Goal: Information Seeking & Learning: Find specific fact

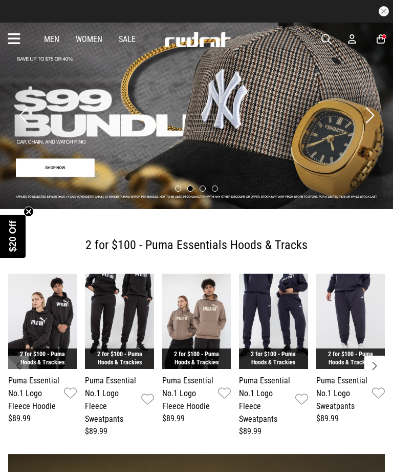
click at [16, 33] on icon at bounding box center [14, 39] width 13 height 17
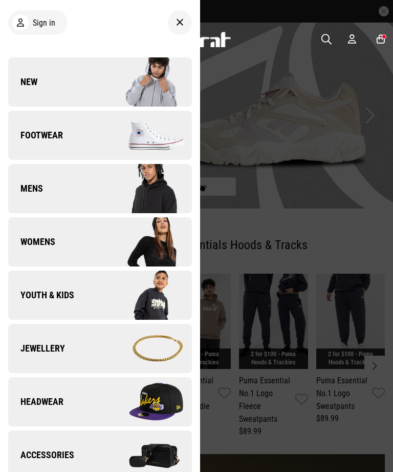
click at [27, 134] on span "Footwear" at bounding box center [35, 135] width 55 height 12
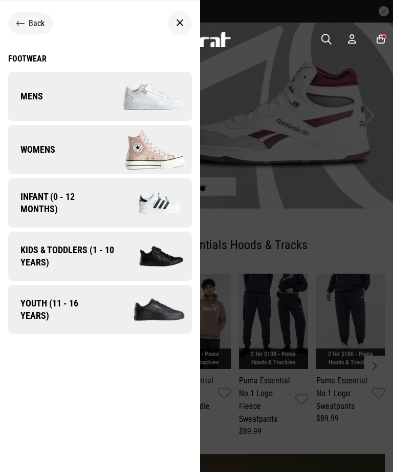
click at [27, 141] on link "Womens" at bounding box center [100, 149] width 184 height 49
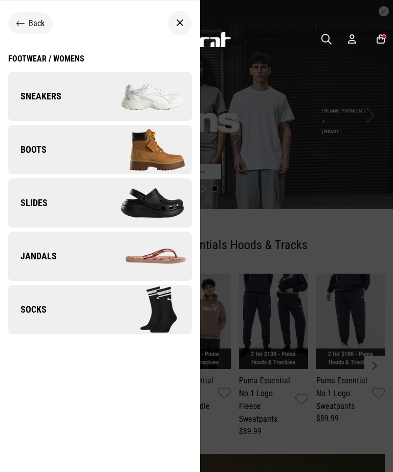
click at [40, 246] on link "Jandals" at bounding box center [100, 255] width 184 height 49
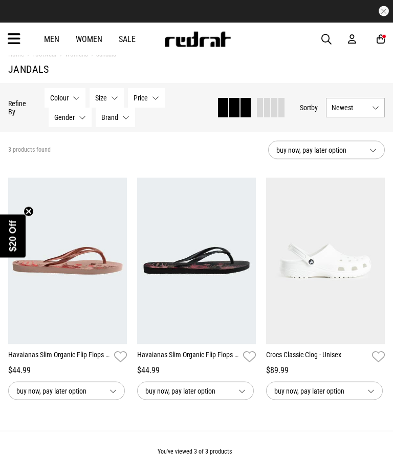
scroll to position [6, 0]
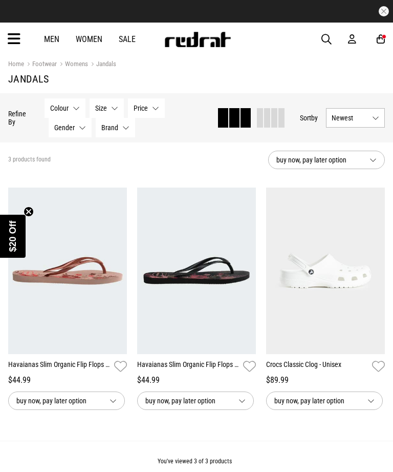
click at [190, 268] on img at bounding box center [196, 270] width 119 height 166
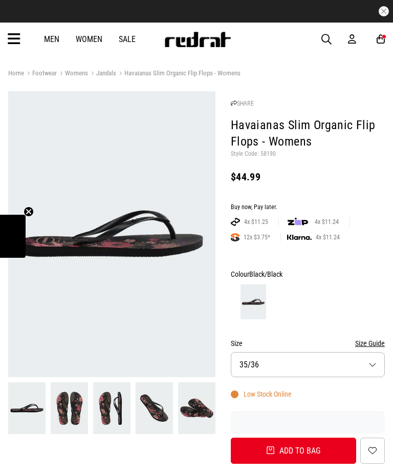
click at [247, 359] on span "35/36" at bounding box center [249, 364] width 19 height 10
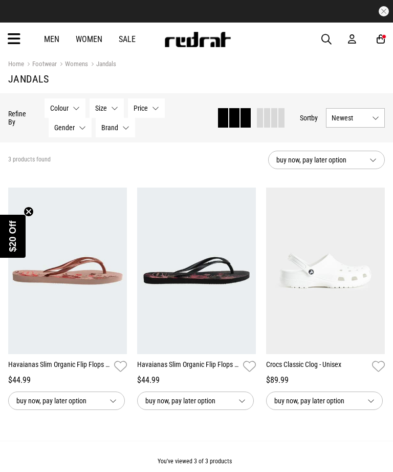
click at [80, 66] on link "Womens" at bounding box center [72, 65] width 31 height 10
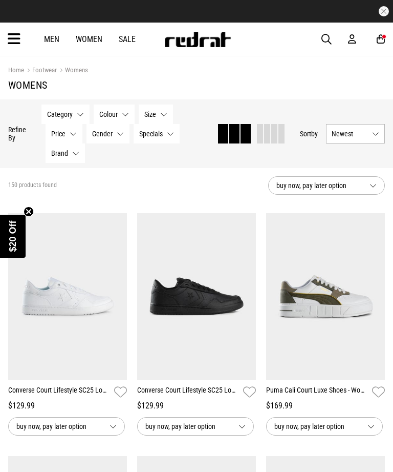
click at [343, 133] on span "Newest" at bounding box center [350, 134] width 36 height 8
click at [346, 193] on li "Price (Lowest)" at bounding box center [356, 190] width 58 height 19
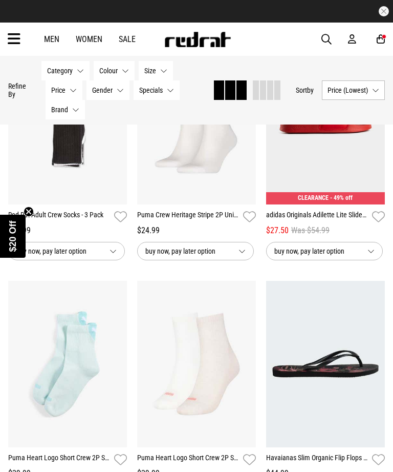
scroll to position [174, 0]
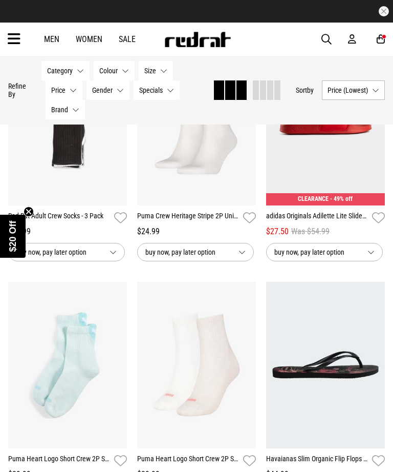
click at [314, 188] on img at bounding box center [325, 122] width 119 height 166
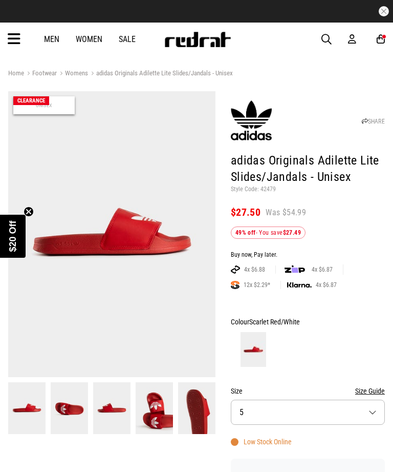
click at [256, 411] on button "Size 5" at bounding box center [308, 411] width 154 height 25
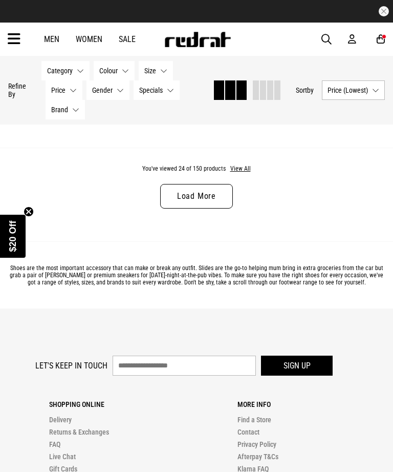
scroll to position [2020, 0]
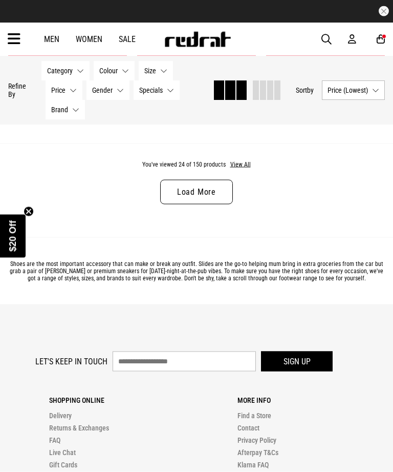
click at [182, 200] on link "Load More" at bounding box center [196, 192] width 73 height 25
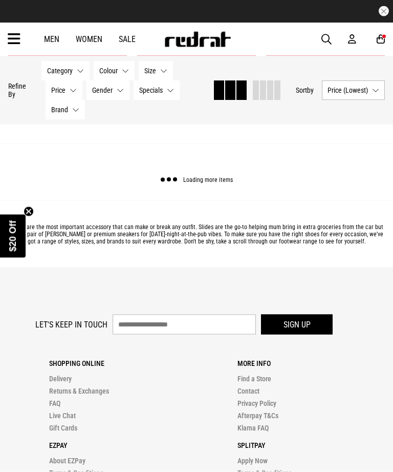
scroll to position [2021, 0]
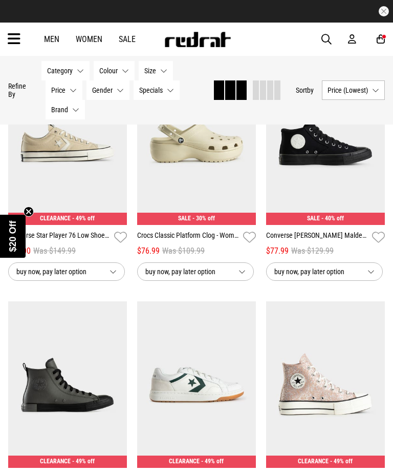
scroll to position [1594, 0]
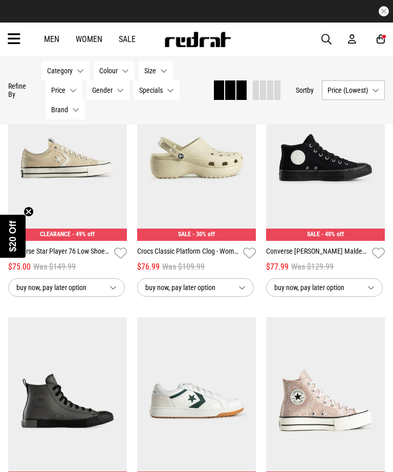
click at [14, 37] on icon at bounding box center [14, 39] width 13 height 17
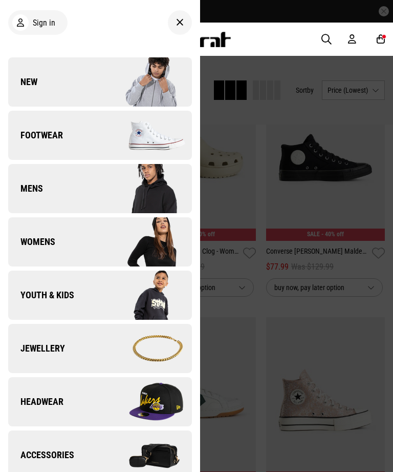
click at [34, 244] on span "Womens" at bounding box center [31, 242] width 47 height 12
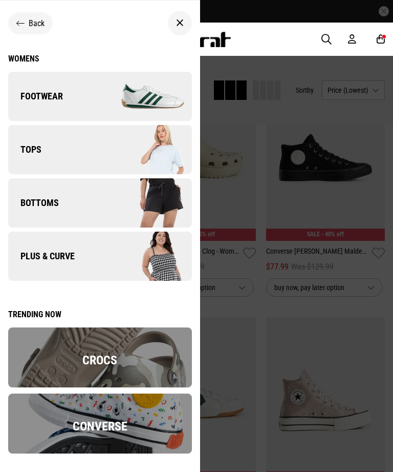
click at [36, 208] on span "Bottoms" at bounding box center [33, 203] width 51 height 12
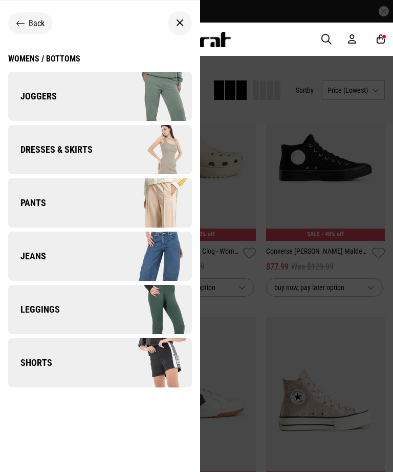
click at [52, 375] on link "Shorts" at bounding box center [100, 362] width 184 height 49
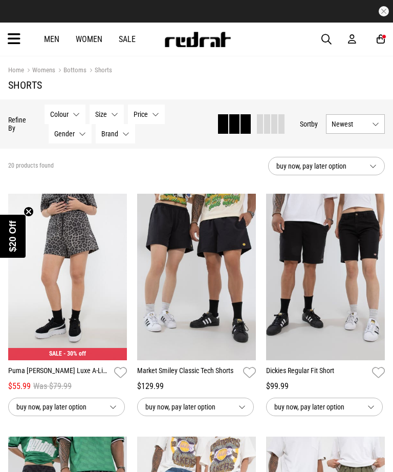
click at [300, 165] on span "buy now, pay later option" at bounding box center [319, 166] width 85 height 12
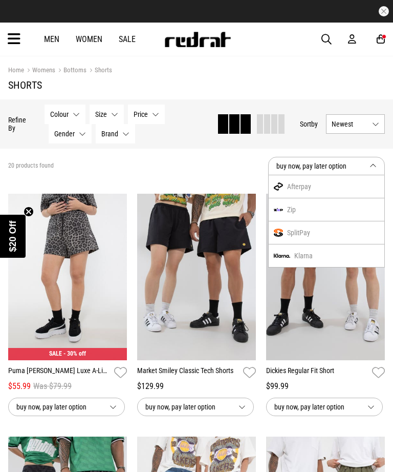
click at [346, 122] on span "Newest" at bounding box center [350, 124] width 36 height 8
click at [344, 180] on li "Price (Lowest)" at bounding box center [356, 180] width 58 height 19
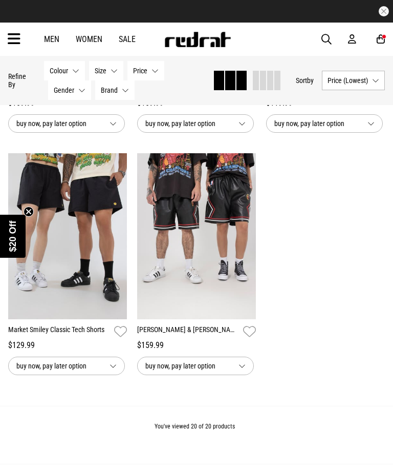
scroll to position [1542, 0]
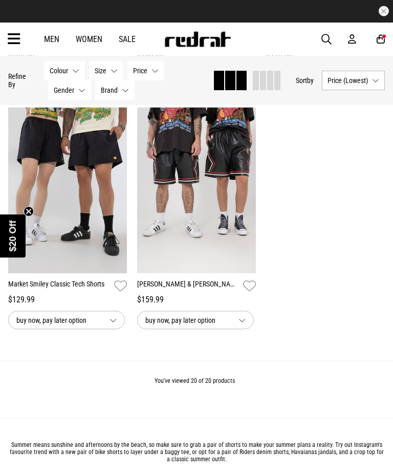
click at [15, 46] on icon at bounding box center [14, 39] width 13 height 17
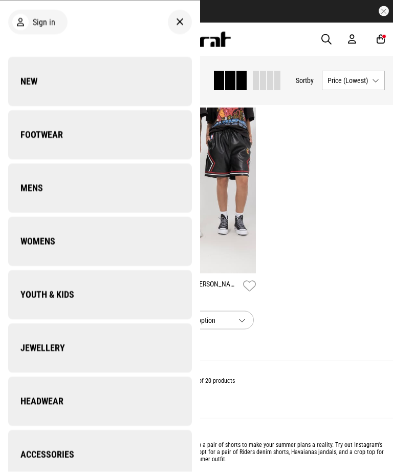
scroll to position [1542, 0]
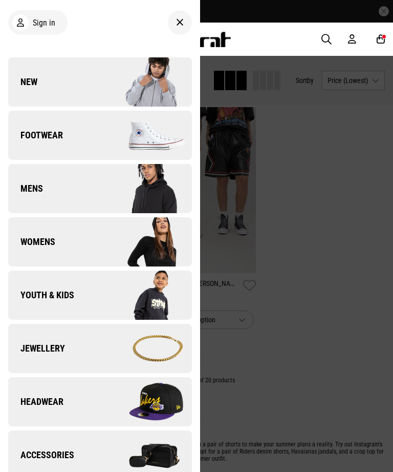
click at [27, 187] on span "Mens" at bounding box center [25, 188] width 35 height 12
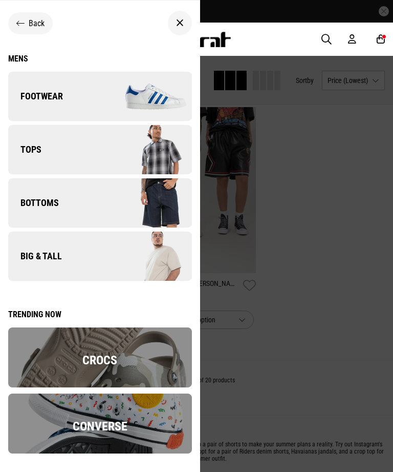
click at [13, 15] on div "Back" at bounding box center [30, 23] width 45 height 22
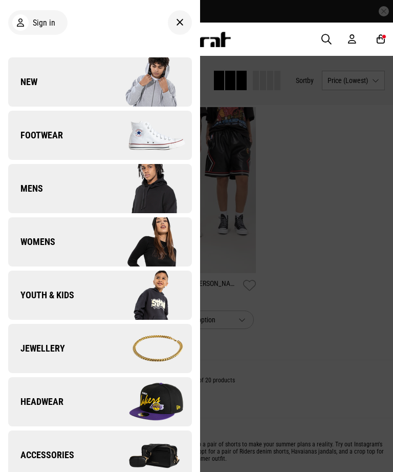
click at [29, 349] on span "Jewellery" at bounding box center [36, 348] width 57 height 12
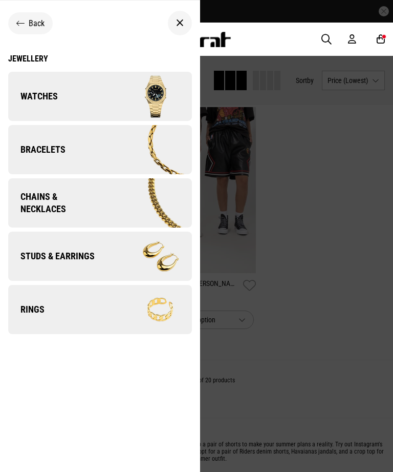
click at [42, 259] on span "Studs & Earrings" at bounding box center [51, 256] width 87 height 12
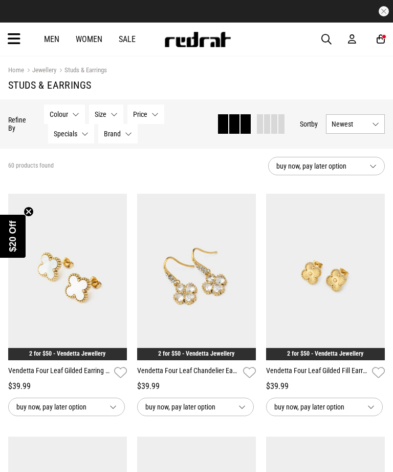
scroll to position [15, 0]
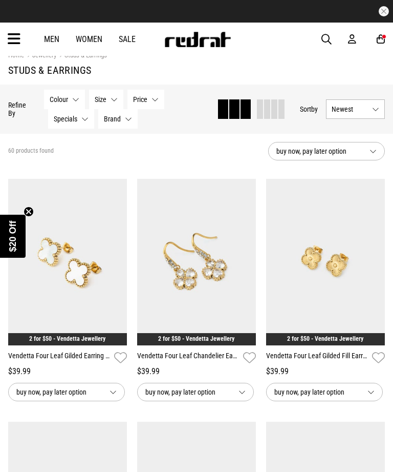
click at [350, 111] on span "Newest" at bounding box center [350, 109] width 36 height 8
click at [347, 167] on li "Price (Lowest)" at bounding box center [356, 165] width 58 height 19
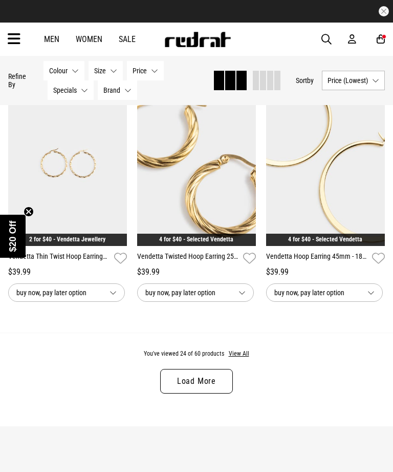
scroll to position [1852, 0]
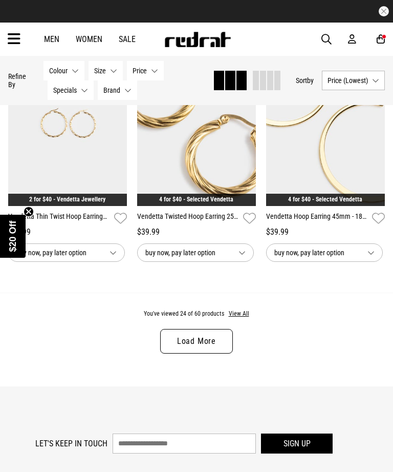
click at [184, 352] on link "Load More" at bounding box center [196, 341] width 73 height 25
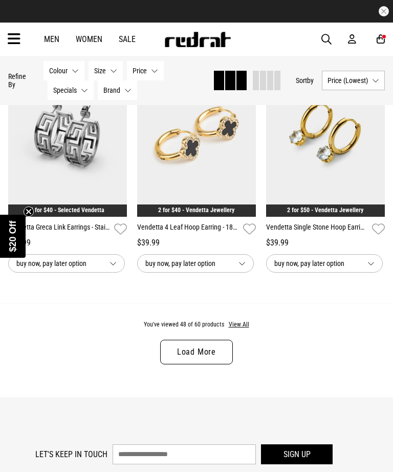
scroll to position [3785, 0]
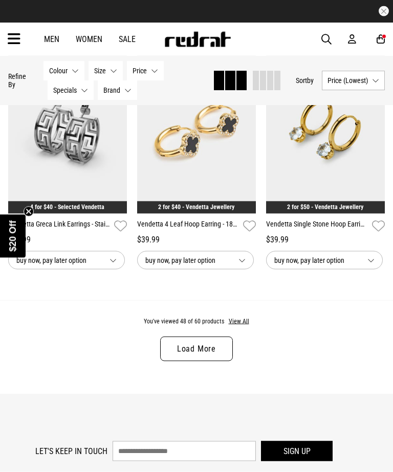
click at [183, 361] on link "Load More" at bounding box center [196, 348] width 73 height 25
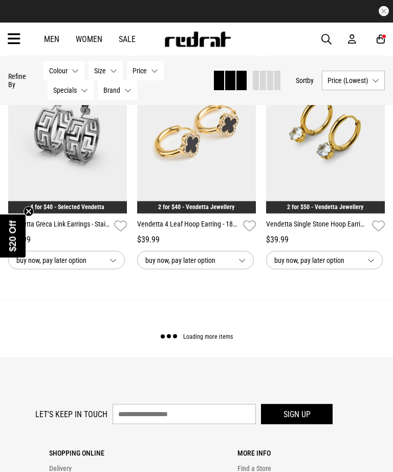
scroll to position [3786, 0]
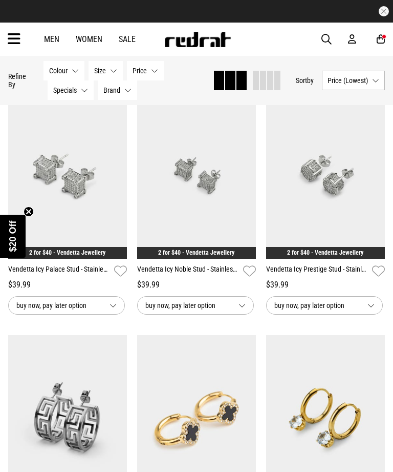
scroll to position [3469, 0]
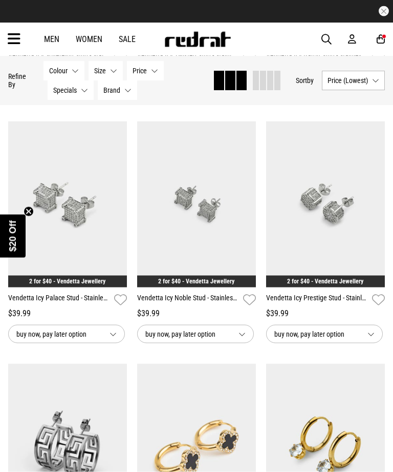
click at [11, 27] on div "Men Women Sale Sign in New Back Footwear Back Mens Back Womens Back Youth & Kid…" at bounding box center [196, 39] width 393 height 33
click at [12, 31] on icon at bounding box center [14, 39] width 13 height 17
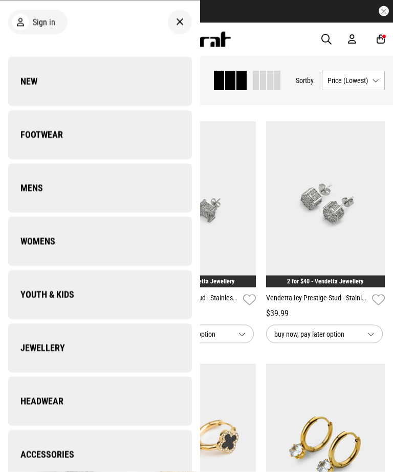
scroll to position [3470, 0]
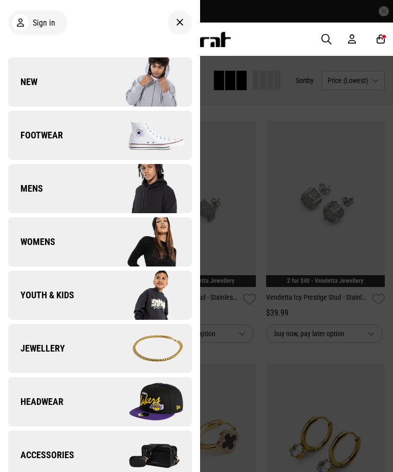
click at [35, 347] on span "Jewellery" at bounding box center [36, 348] width 57 height 12
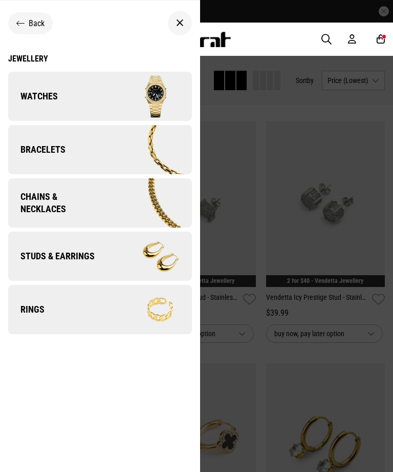
click at [30, 144] on span "Bracelets" at bounding box center [36, 149] width 57 height 12
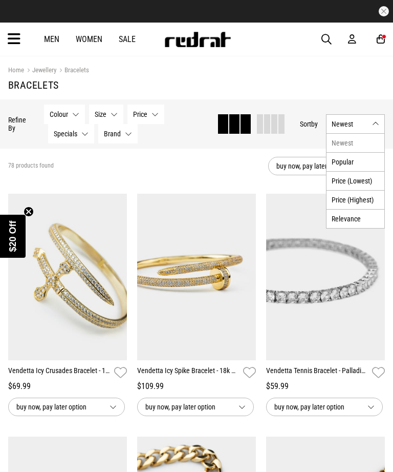
click at [342, 180] on li "Price (Lowest)" at bounding box center [356, 180] width 58 height 19
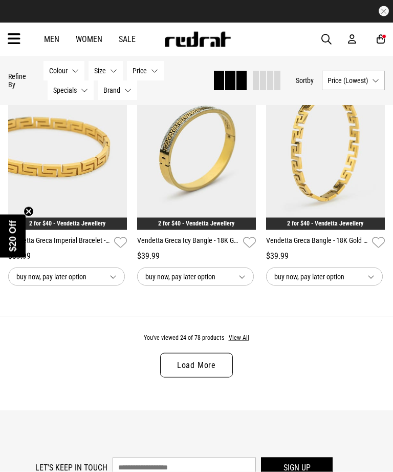
click at [184, 371] on link "Load More" at bounding box center [196, 365] width 73 height 25
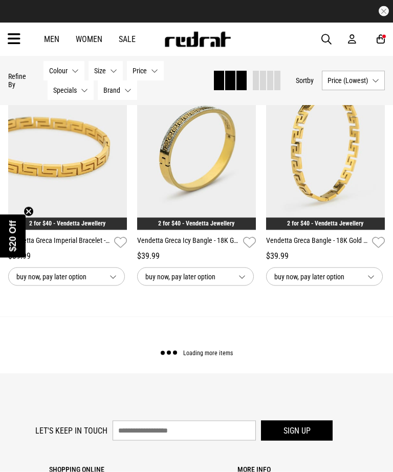
scroll to position [1829, 0]
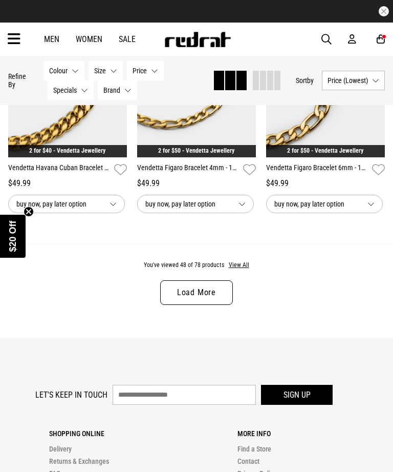
scroll to position [3844, 0]
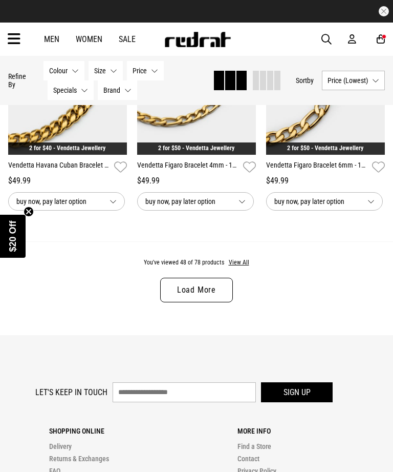
click at [194, 302] on link "Load More" at bounding box center [196, 290] width 73 height 25
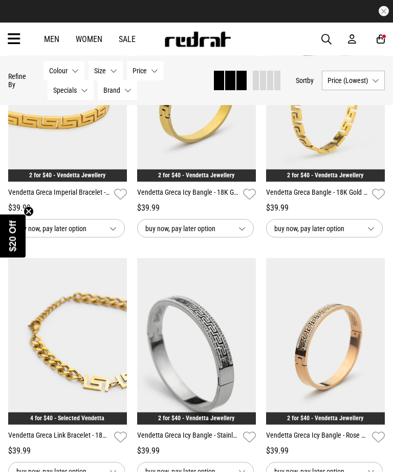
scroll to position [1880, 0]
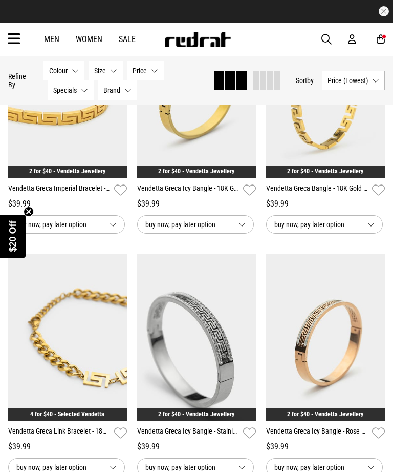
click at [173, 417] on link "2 for $40 - Vendetta Jewellery" at bounding box center [196, 413] width 76 height 7
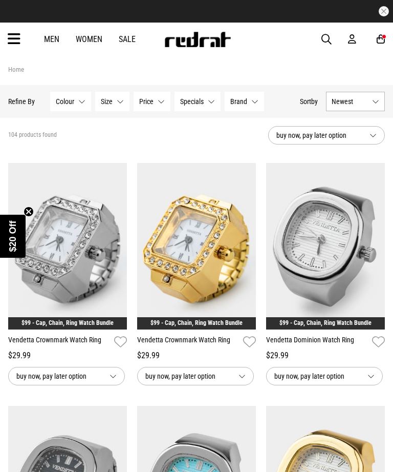
click at [302, 133] on span "buy now, pay later option" at bounding box center [319, 135] width 85 height 12
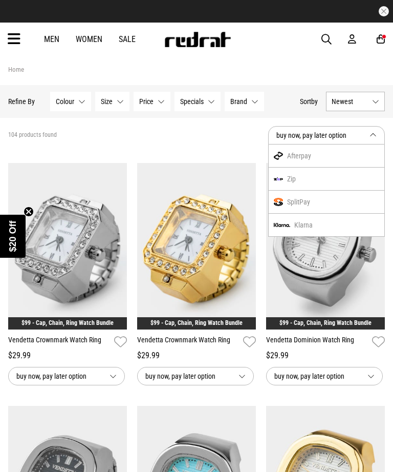
click at [337, 99] on span "Newest" at bounding box center [350, 101] width 36 height 8
click at [352, 161] on li "Price (Lowest)" at bounding box center [356, 158] width 58 height 19
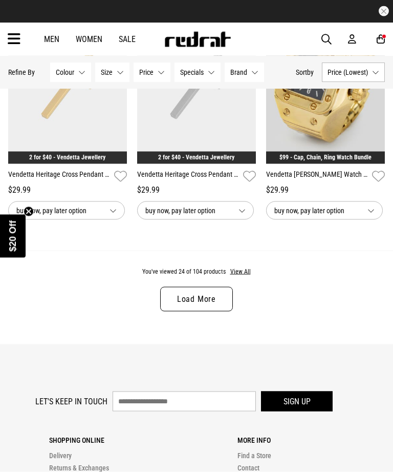
scroll to position [1867, 0]
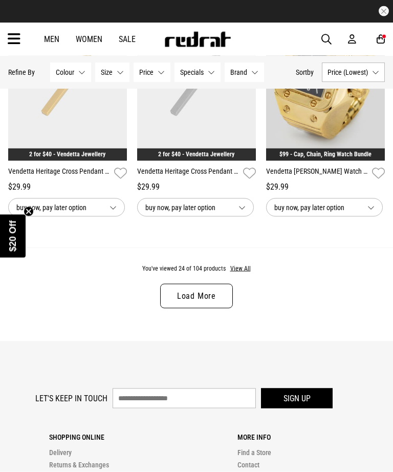
click at [171, 308] on link "Load More" at bounding box center [196, 296] width 73 height 25
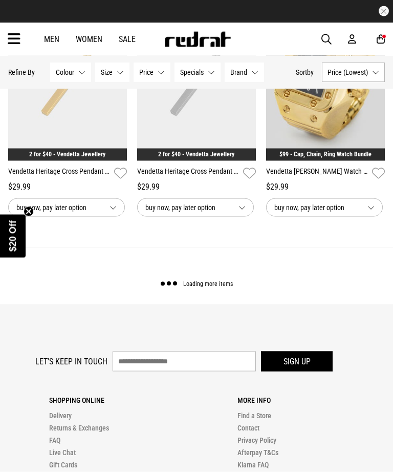
scroll to position [1867, 0]
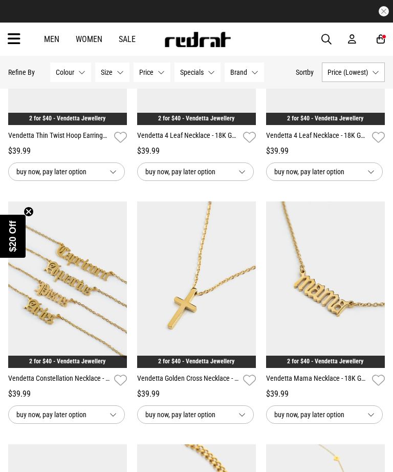
scroll to position [2811, 0]
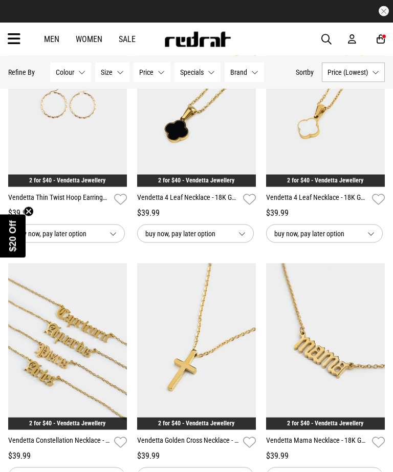
click at [14, 39] on icon at bounding box center [14, 39] width 13 height 17
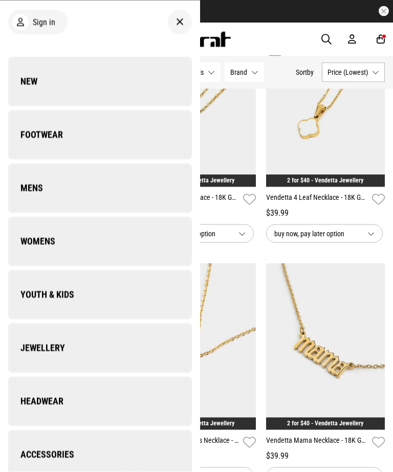
scroll to position [2811, 0]
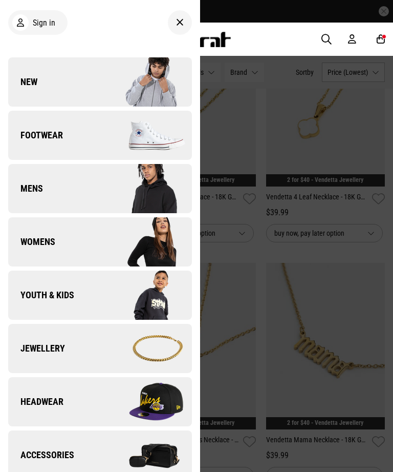
click at [39, 341] on link "Jewellery" at bounding box center [100, 348] width 184 height 49
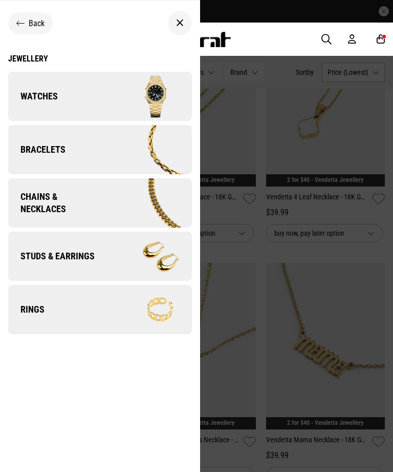
click at [35, 97] on span "Watches" at bounding box center [33, 96] width 50 height 12
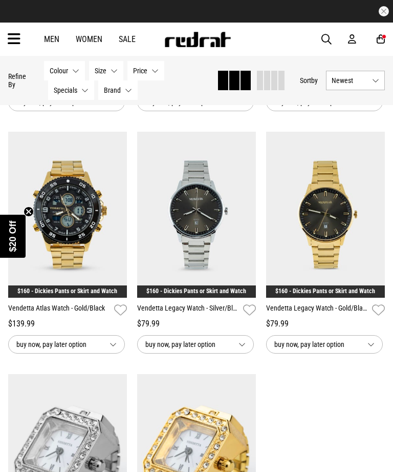
scroll to position [720, 0]
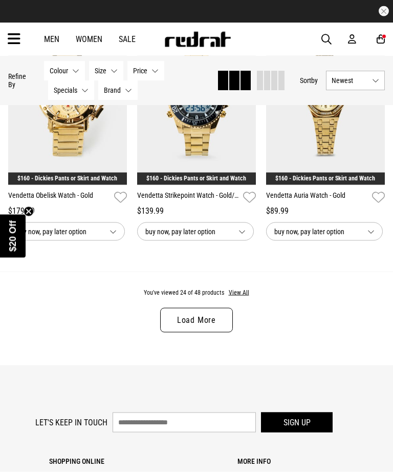
click at [195, 319] on link "Load More" at bounding box center [196, 320] width 73 height 25
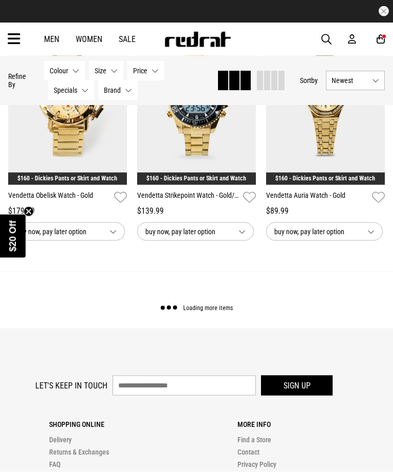
scroll to position [1874, 0]
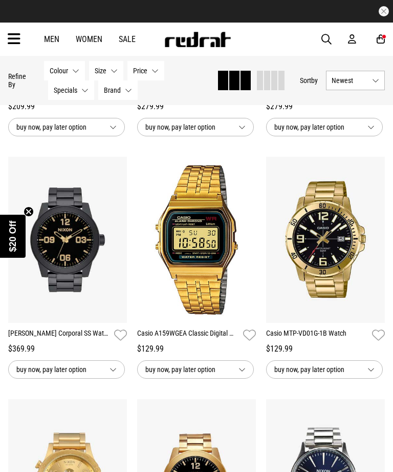
scroll to position [3415, 0]
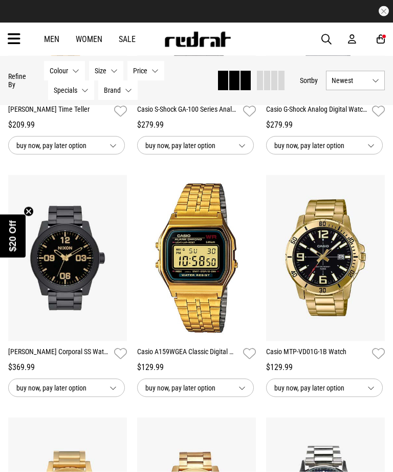
click at [12, 38] on icon at bounding box center [14, 39] width 13 height 17
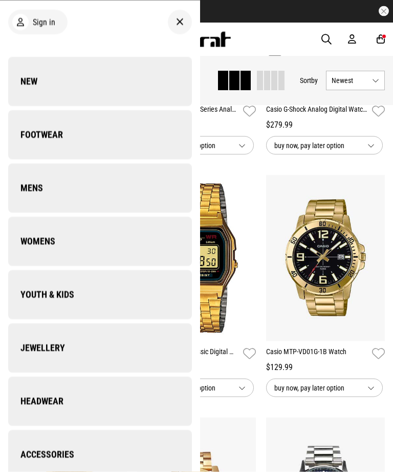
scroll to position [3416, 0]
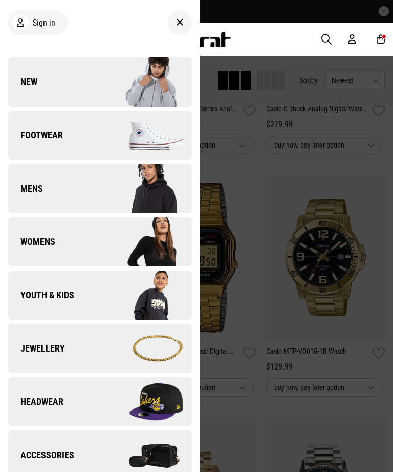
click at [31, 356] on link "Jewellery" at bounding box center [100, 348] width 184 height 49
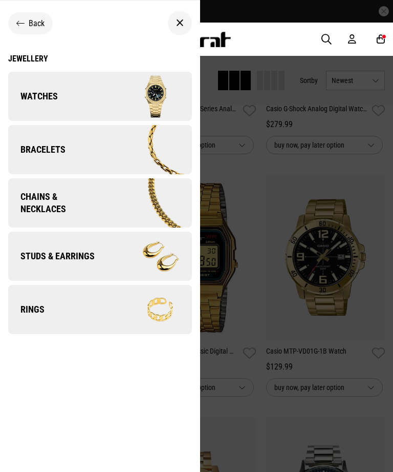
click at [46, 197] on span "Chains & Necklaces" at bounding box center [55, 203] width 94 height 25
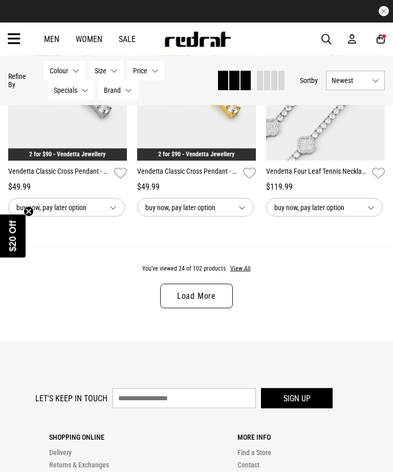
scroll to position [1898, 0]
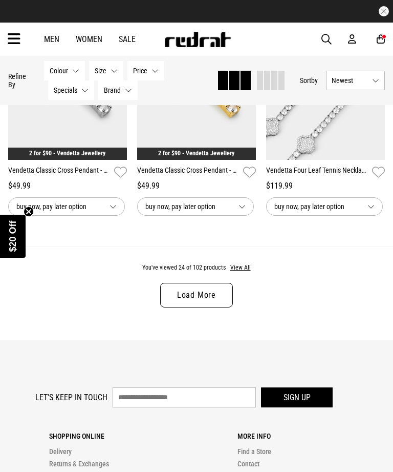
click at [13, 33] on icon at bounding box center [14, 39] width 13 height 17
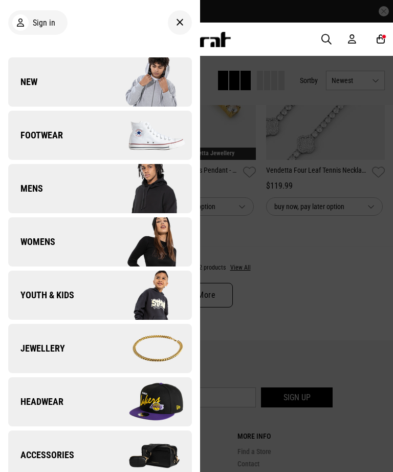
click at [47, 246] on span "Womens" at bounding box center [31, 242] width 47 height 12
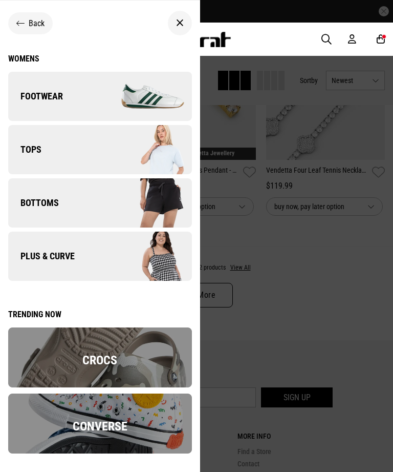
click at [46, 252] on span "Plus & Curve" at bounding box center [41, 256] width 67 height 12
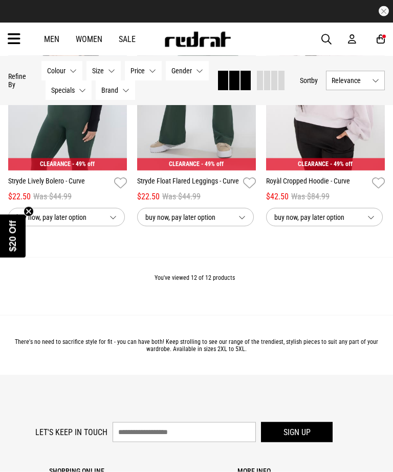
scroll to position [929, 0]
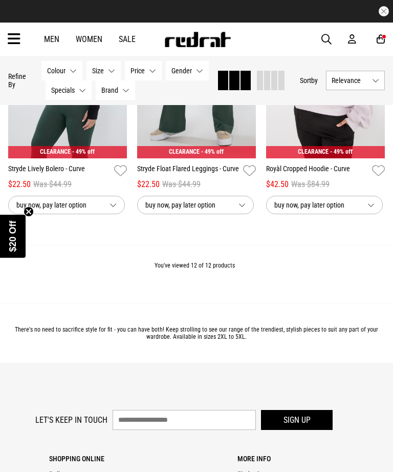
click at [16, 38] on icon at bounding box center [14, 39] width 13 height 17
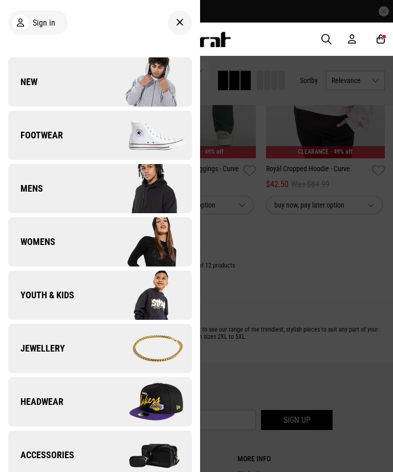
click at [45, 183] on link "Mens" at bounding box center [100, 188] width 184 height 49
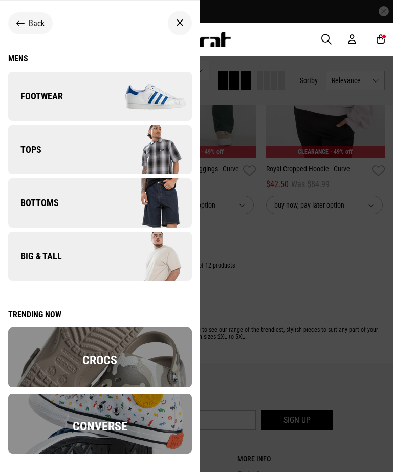
click at [17, 19] on icon at bounding box center [20, 23] width 8 height 10
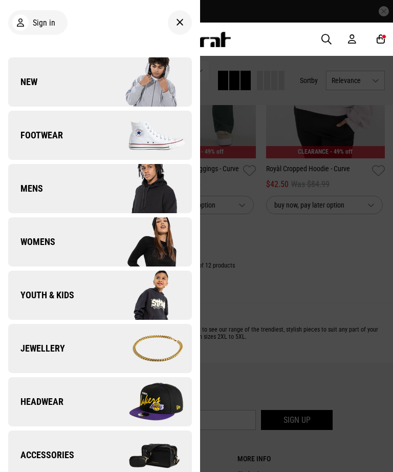
click at [35, 248] on link "Womens" at bounding box center [100, 241] width 184 height 49
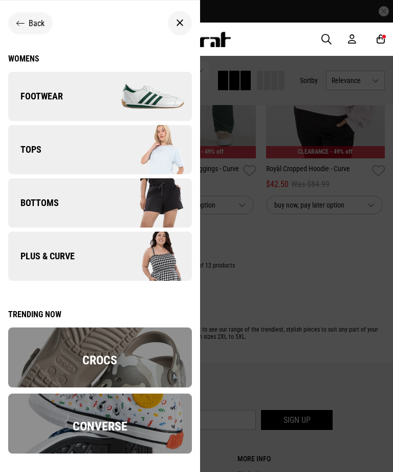
click at [36, 159] on link "Tops" at bounding box center [100, 149] width 184 height 49
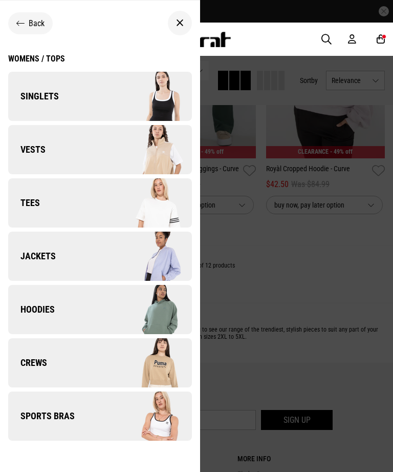
click at [49, 201] on link "Tees" at bounding box center [100, 202] width 184 height 49
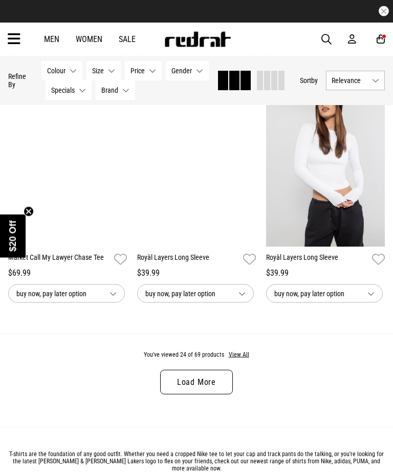
scroll to position [1823, 0]
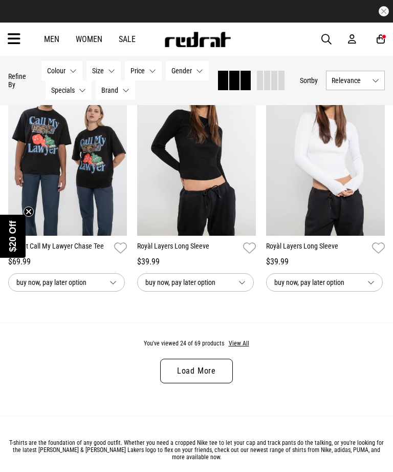
click at [189, 376] on link "Load More" at bounding box center [196, 370] width 73 height 25
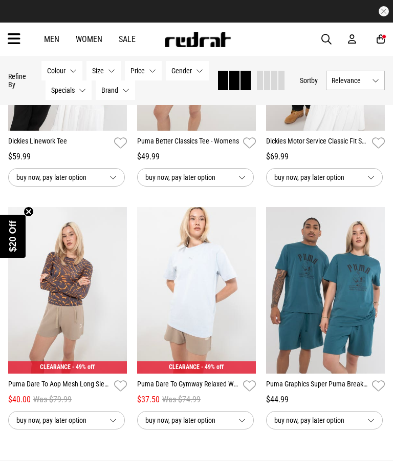
scroll to position [3717, 0]
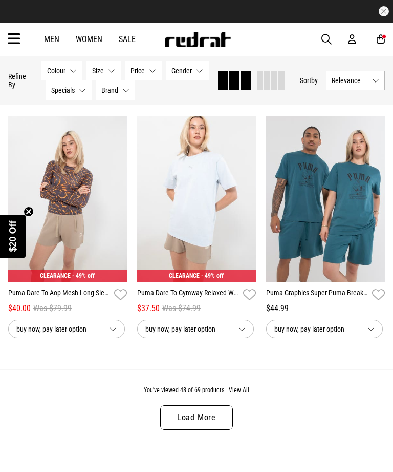
click at [165, 427] on link "Load More" at bounding box center [196, 417] width 73 height 25
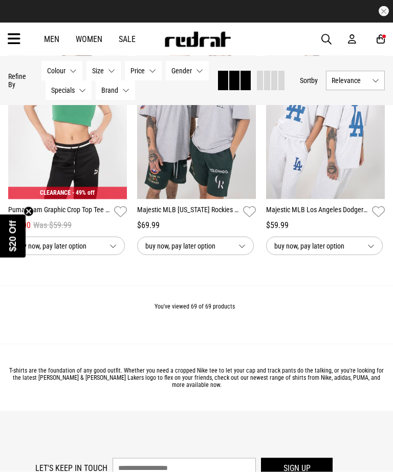
scroll to position [5487, 0]
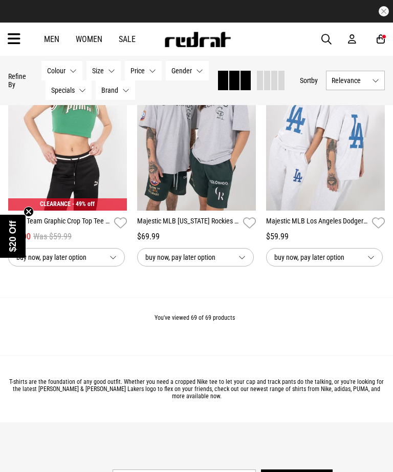
click at [10, 37] on icon at bounding box center [14, 39] width 13 height 17
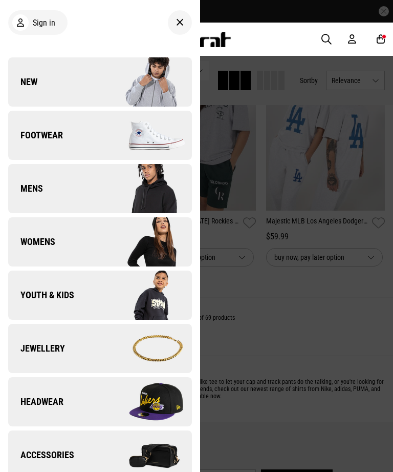
click at [49, 197] on link "Mens" at bounding box center [100, 188] width 184 height 49
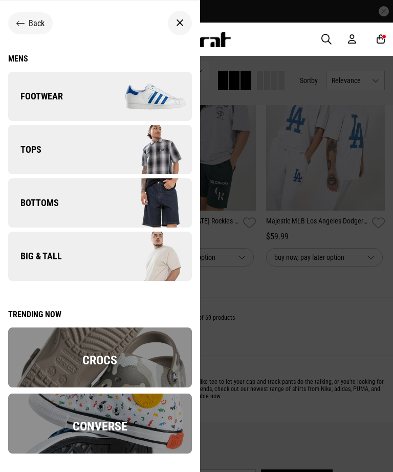
click at [33, 154] on span "Tops" at bounding box center [24, 149] width 33 height 12
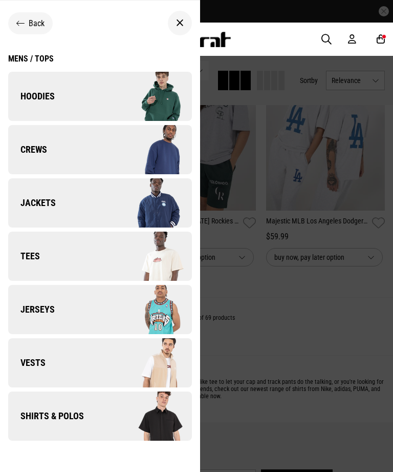
click at [62, 256] on link "Tees" at bounding box center [100, 255] width 184 height 49
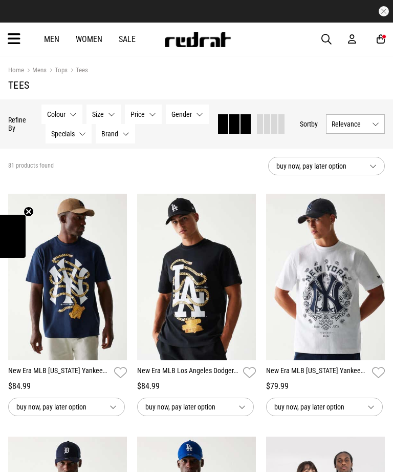
click at [333, 124] on span "Relevance" at bounding box center [350, 124] width 36 height 8
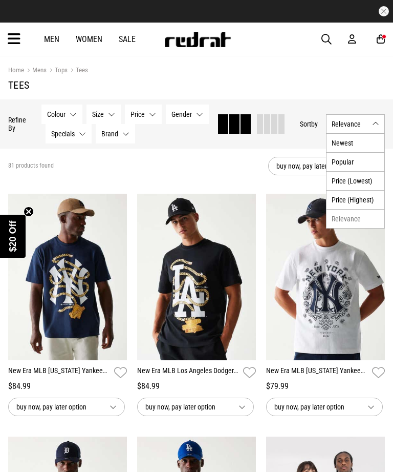
click at [344, 190] on li "Price (Lowest)" at bounding box center [356, 180] width 58 height 19
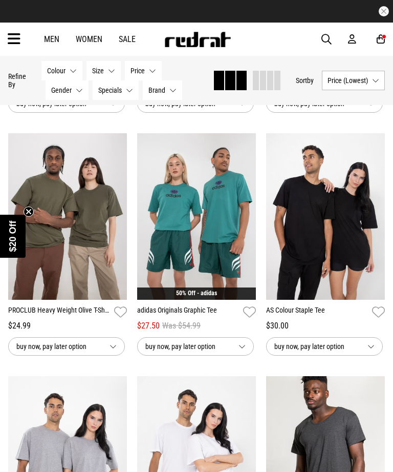
scroll to position [1031, 0]
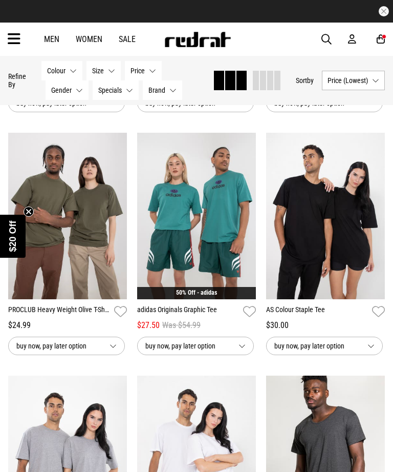
click at [19, 42] on icon at bounding box center [14, 39] width 13 height 17
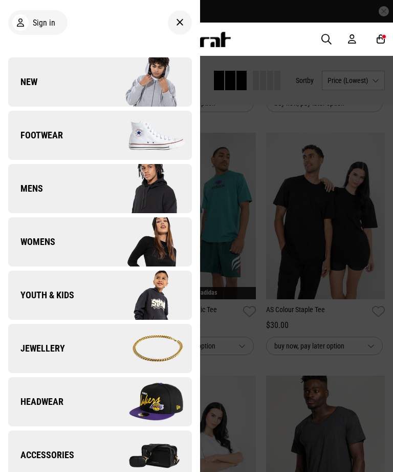
click at [24, 187] on span "Mens" at bounding box center [25, 188] width 35 height 12
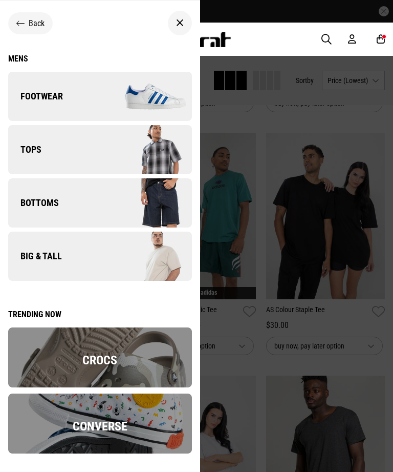
click at [33, 141] on link "Tops" at bounding box center [100, 149] width 184 height 49
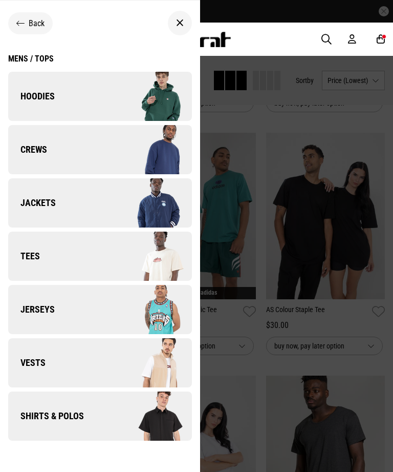
click at [49, 92] on span "Hoodies" at bounding box center [31, 96] width 47 height 12
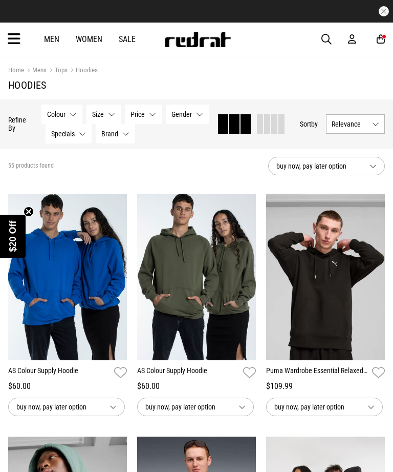
click at [336, 123] on span "Relevance" at bounding box center [350, 124] width 36 height 8
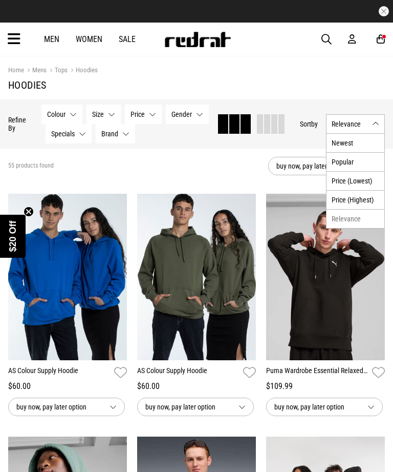
click at [344, 186] on li "Price (Lowest)" at bounding box center [356, 180] width 58 height 19
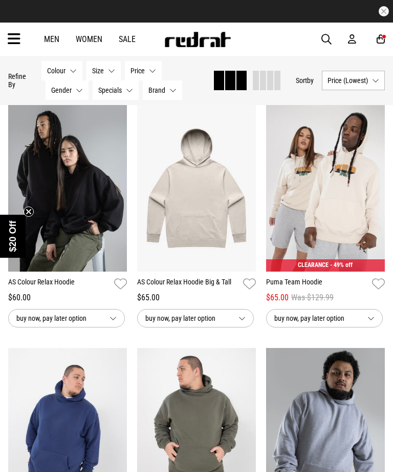
scroll to position [1048, 0]
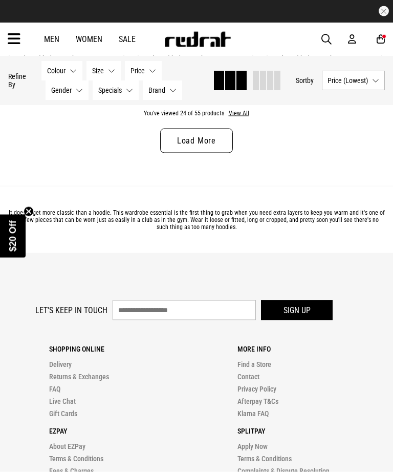
click at [187, 143] on link "Load More" at bounding box center [196, 141] width 73 height 25
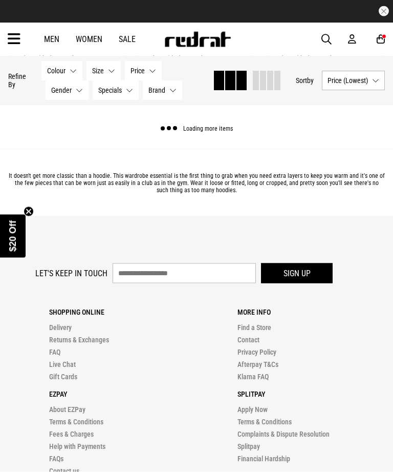
scroll to position [2053, 0]
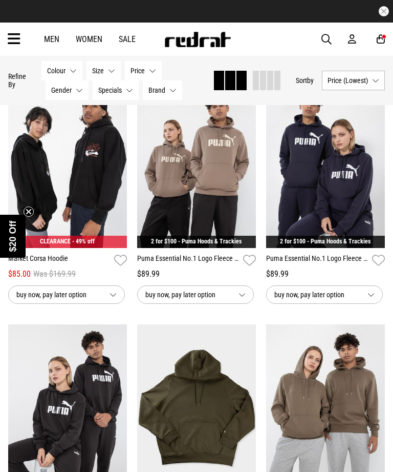
click at [14, 39] on icon at bounding box center [14, 39] width 13 height 17
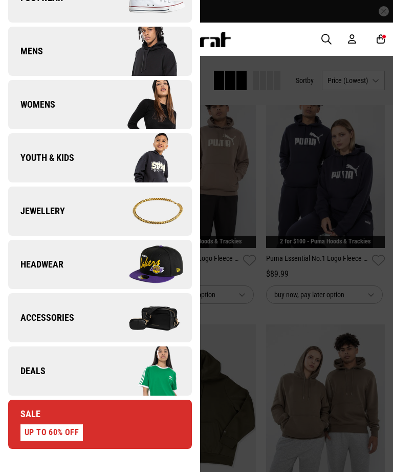
scroll to position [145, 0]
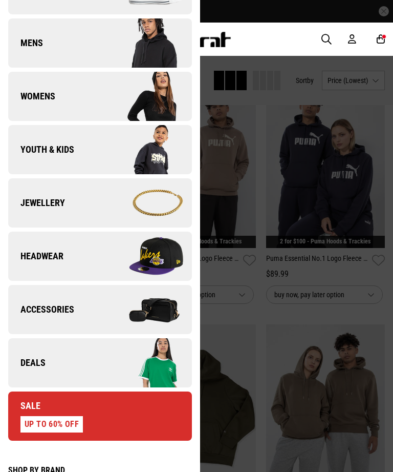
click at [36, 254] on span "Headwear" at bounding box center [35, 256] width 55 height 12
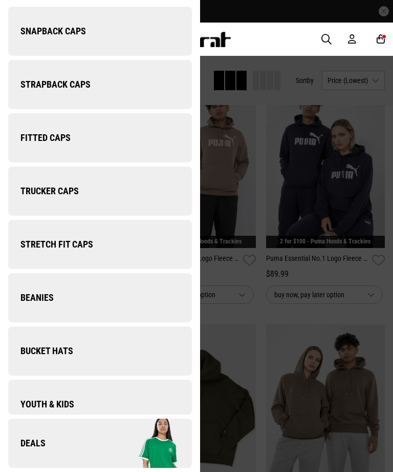
scroll to position [0, 0]
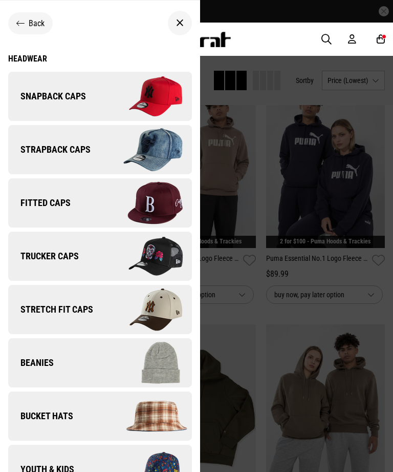
click at [37, 96] on span "Snapback Caps" at bounding box center [47, 96] width 78 height 12
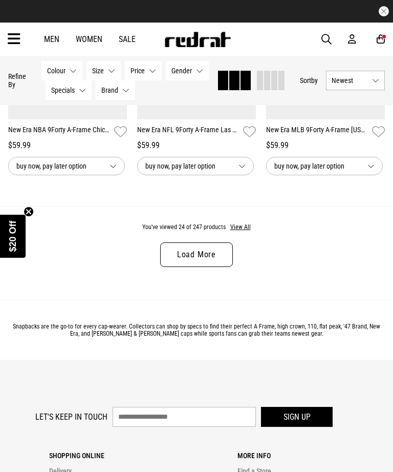
scroll to position [1942, 0]
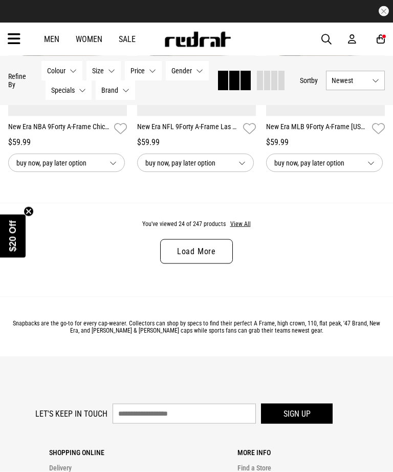
click at [185, 256] on link "Load More" at bounding box center [196, 251] width 73 height 25
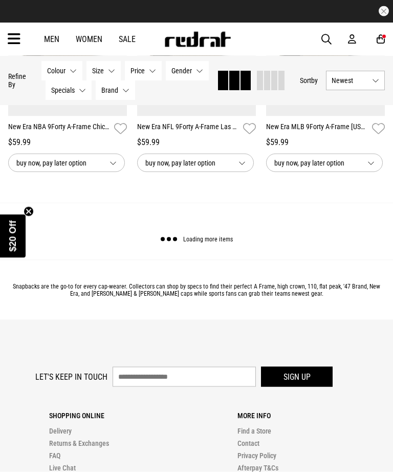
scroll to position [1942, 0]
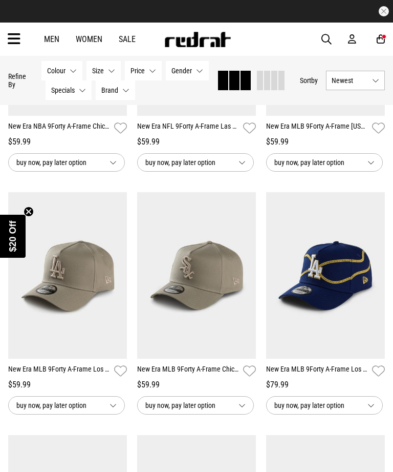
click at [349, 44] on icon at bounding box center [352, 39] width 8 height 11
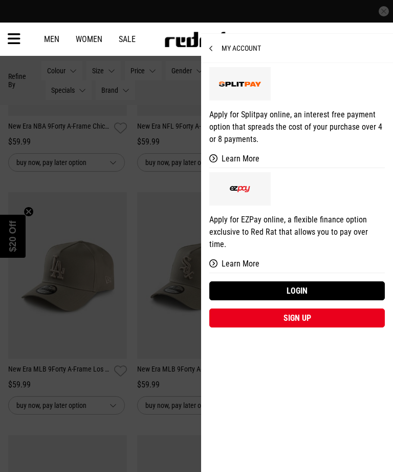
click at [277, 281] on link "Login" at bounding box center [297, 290] width 176 height 19
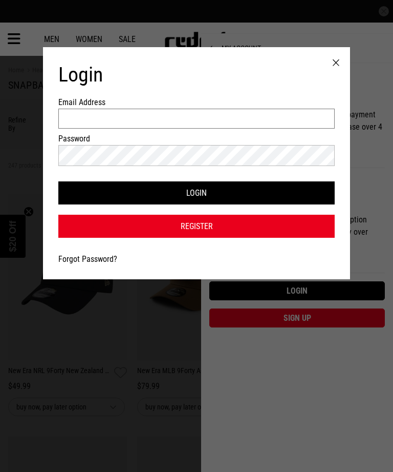
click at [129, 122] on input "Email Address" at bounding box center [196, 119] width 277 height 20
click at [114, 127] on input "Email Address" at bounding box center [196, 119] width 277 height 20
click at [167, 119] on input "Email Address" at bounding box center [196, 119] width 277 height 20
type input "**********"
click at [138, 192] on button "Login" at bounding box center [196, 192] width 277 height 23
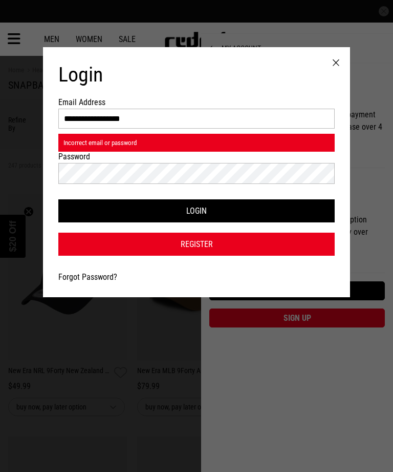
click at [211, 215] on button "Login" at bounding box center [196, 210] width 277 height 23
click at [162, 214] on button "Login" at bounding box center [196, 210] width 277 height 23
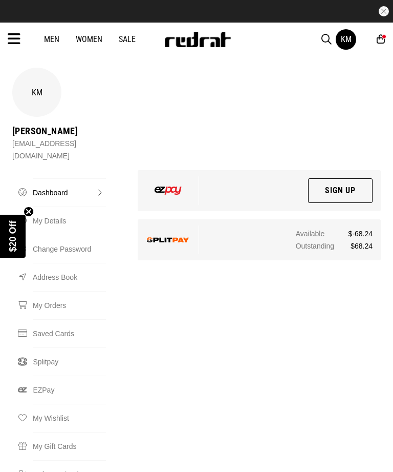
click at [46, 291] on link "My Orders" at bounding box center [69, 305] width 73 height 28
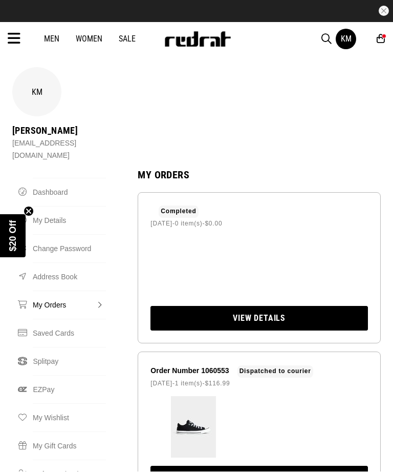
scroll to position [7, 0]
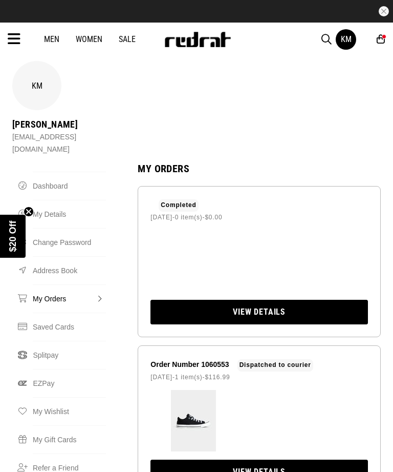
click at [185, 300] on link "View Details" at bounding box center [260, 312] width 218 height 25
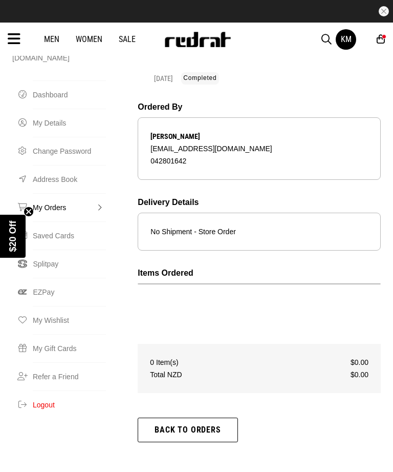
scroll to position [97, 0]
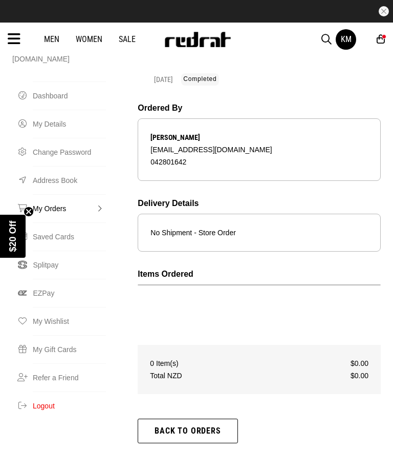
click at [58, 194] on link "My Orders" at bounding box center [69, 208] width 73 height 28
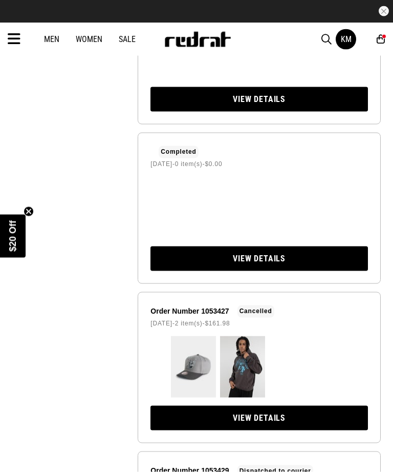
scroll to position [538, 0]
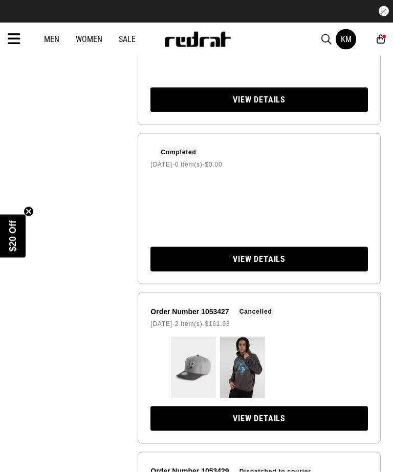
click at [255, 406] on link "View Details" at bounding box center [260, 418] width 218 height 25
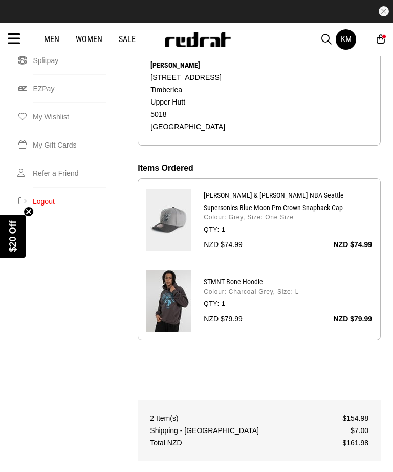
scroll to position [300, 0]
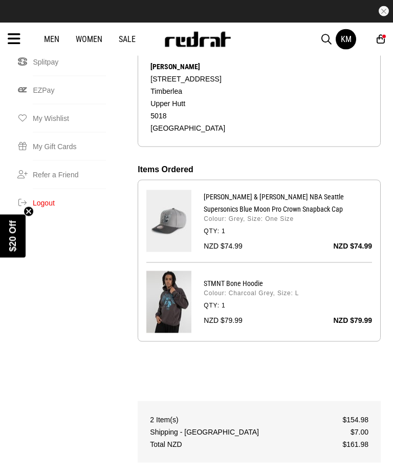
click at [223, 191] on p "Mitchell & Ness NBA Seattle Supersonics Blue Moon Pro Crown Snapback Cap" at bounding box center [288, 203] width 168 height 25
click at [174, 200] on img at bounding box center [168, 221] width 45 height 62
click at [168, 210] on img at bounding box center [168, 221] width 45 height 62
click at [163, 209] on img at bounding box center [168, 221] width 45 height 62
click at [213, 191] on p "Mitchell & Ness NBA Seattle Supersonics Blue Moon Pro Crown Snapback Cap" at bounding box center [288, 203] width 168 height 25
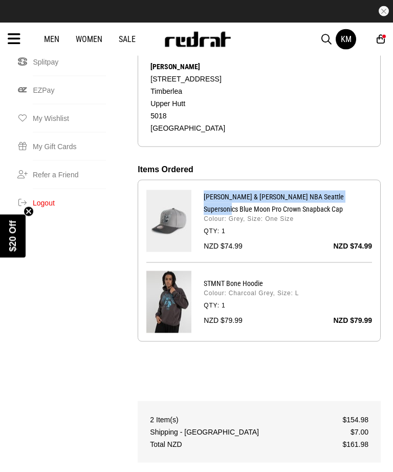
scroll to position [300, 0]
copy p "Mitchell & Ness NBA Seattle Supersonics Blue Moon Pro"
click at [17, 39] on icon at bounding box center [14, 39] width 13 height 17
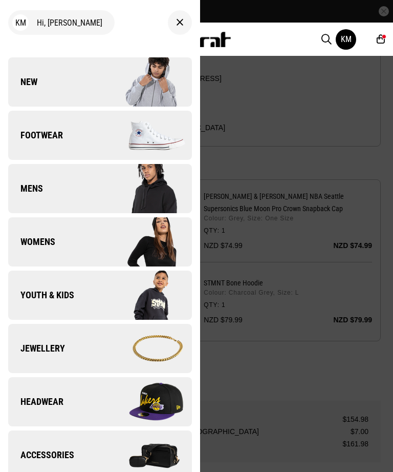
click at [37, 405] on span "Headwear" at bounding box center [35, 401] width 55 height 12
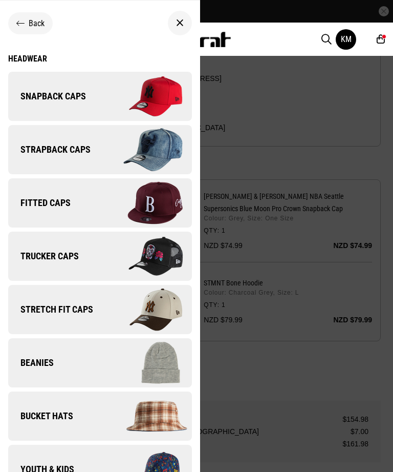
click at [47, 406] on link "Bucket Hats" at bounding box center [100, 415] width 184 height 49
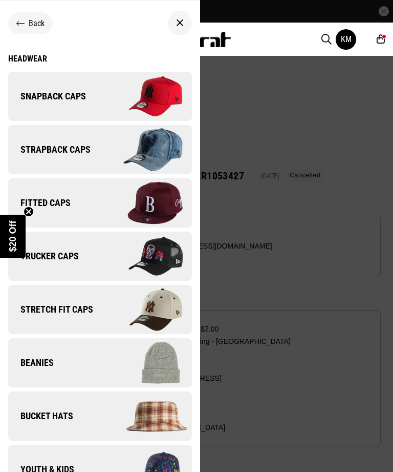
click at [31, 98] on span "Snapback Caps" at bounding box center [47, 96] width 78 height 12
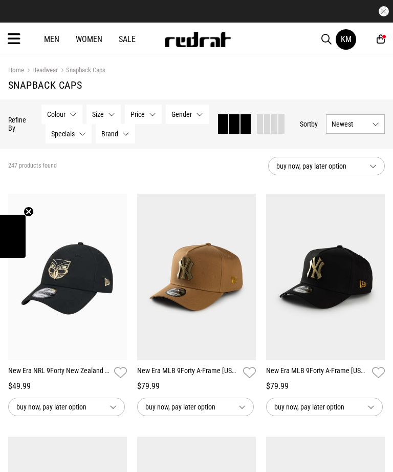
click at [321, 46] on div "Men Women Sale KM Hi, [PERSON_NAME] New Back Footwear Back Mens Back Womens Bac…" at bounding box center [196, 39] width 393 height 33
click at [324, 36] on span "button" at bounding box center [327, 39] width 10 height 12
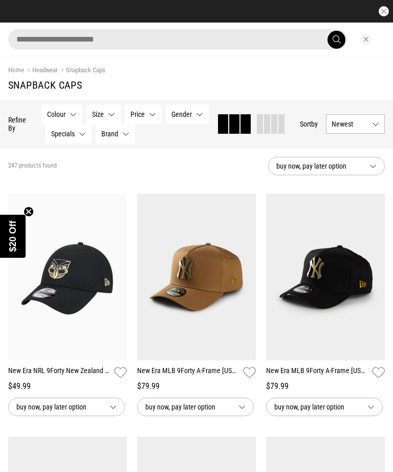
click at [155, 38] on input "search" at bounding box center [177, 39] width 339 height 20
click at [42, 36] on input "search" at bounding box center [177, 39] width 339 height 20
type input "**********"
click at [337, 38] on span "submit" at bounding box center [337, 40] width 8 height 10
